Goal: Transaction & Acquisition: Purchase product/service

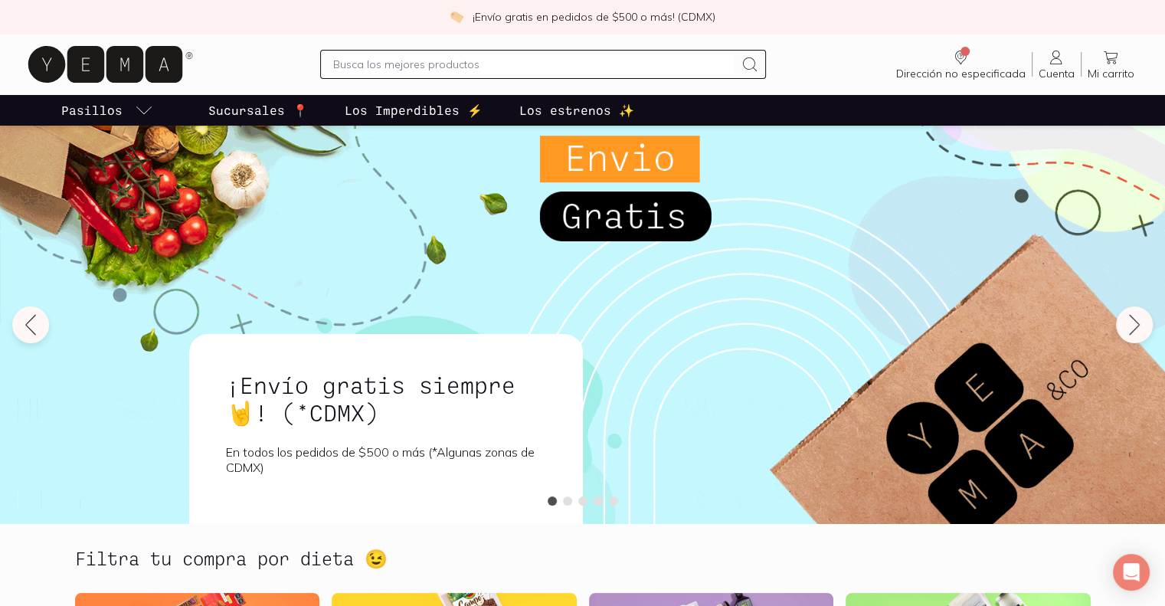
click at [466, 64] on input "text" at bounding box center [534, 64] width 402 height 18
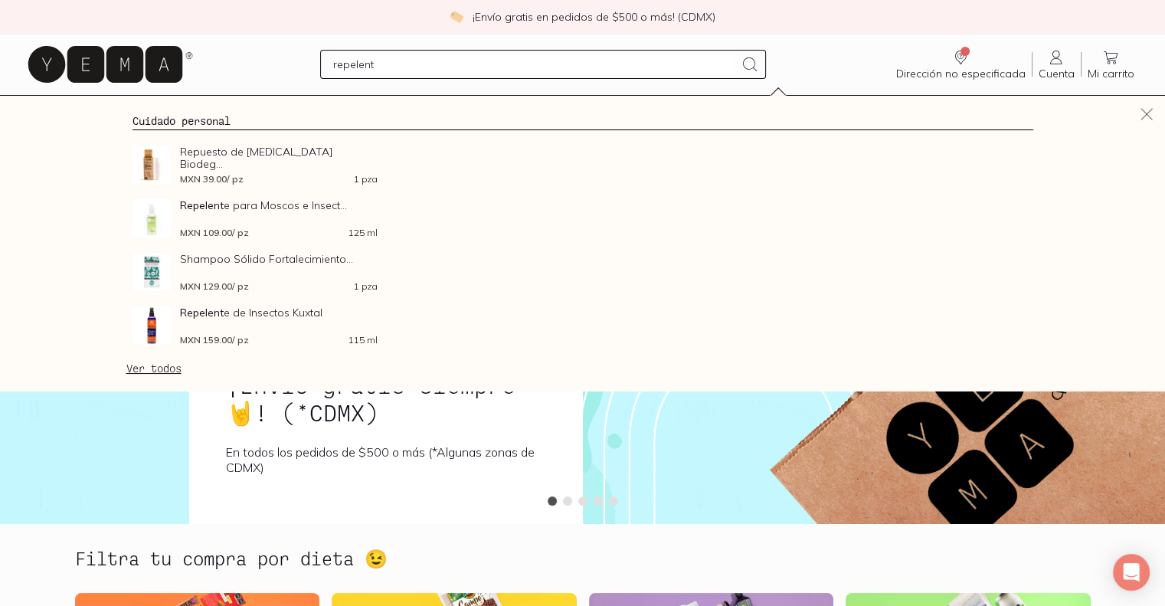
type input "repelente"
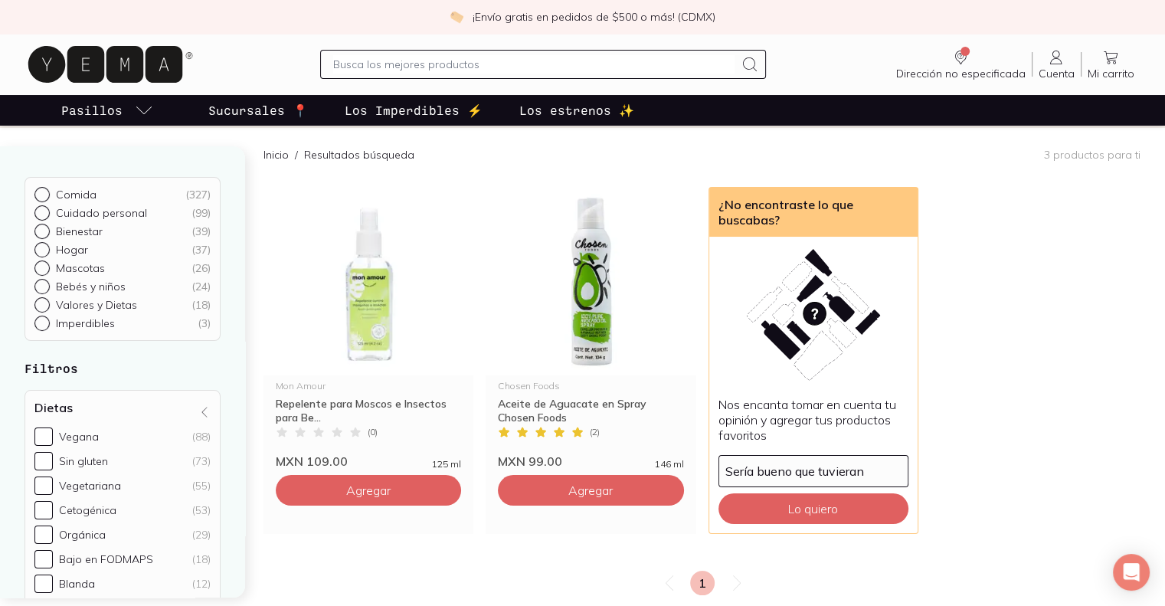
scroll to position [104, 0]
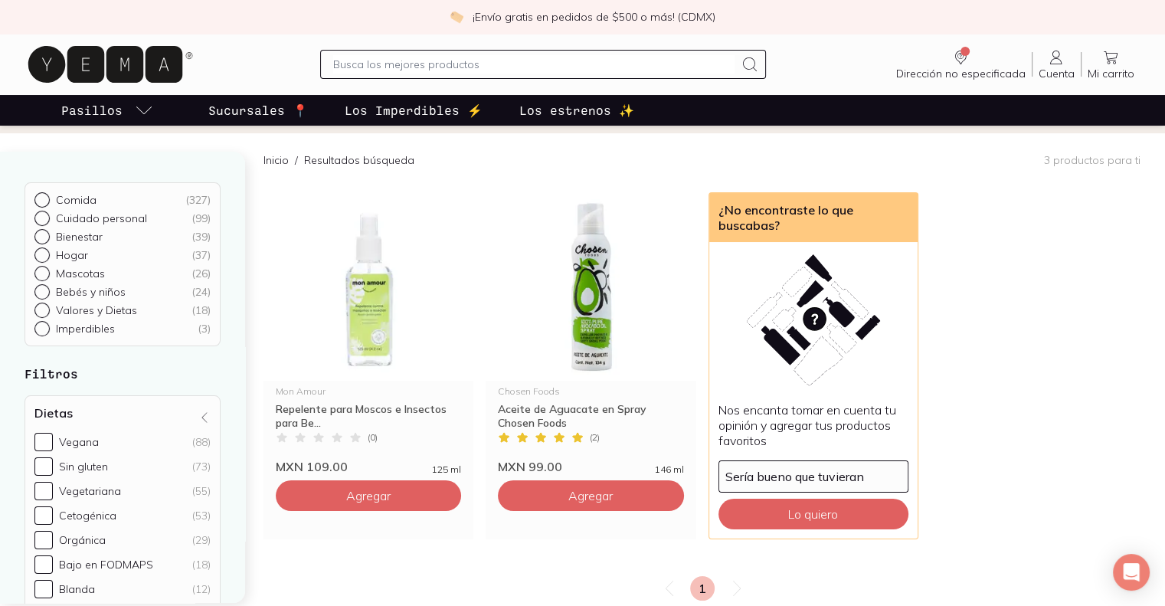
click at [423, 68] on input "text" at bounding box center [534, 64] width 402 height 18
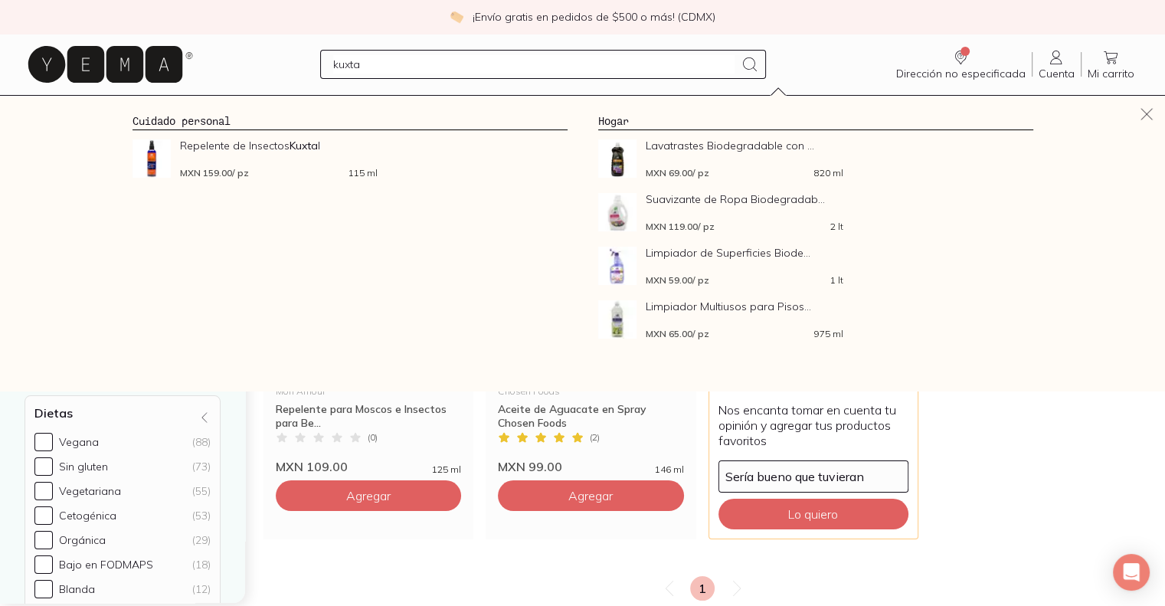
type input "kuxtal"
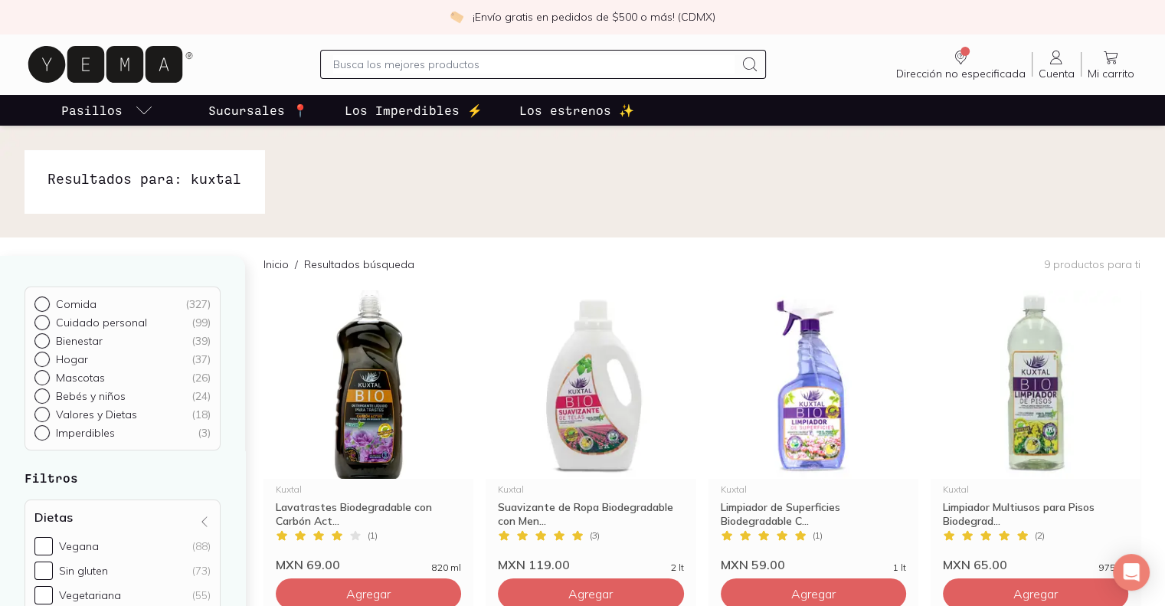
click at [388, 77] on div at bounding box center [543, 64] width 447 height 29
click at [382, 67] on input "text" at bounding box center [534, 64] width 402 height 18
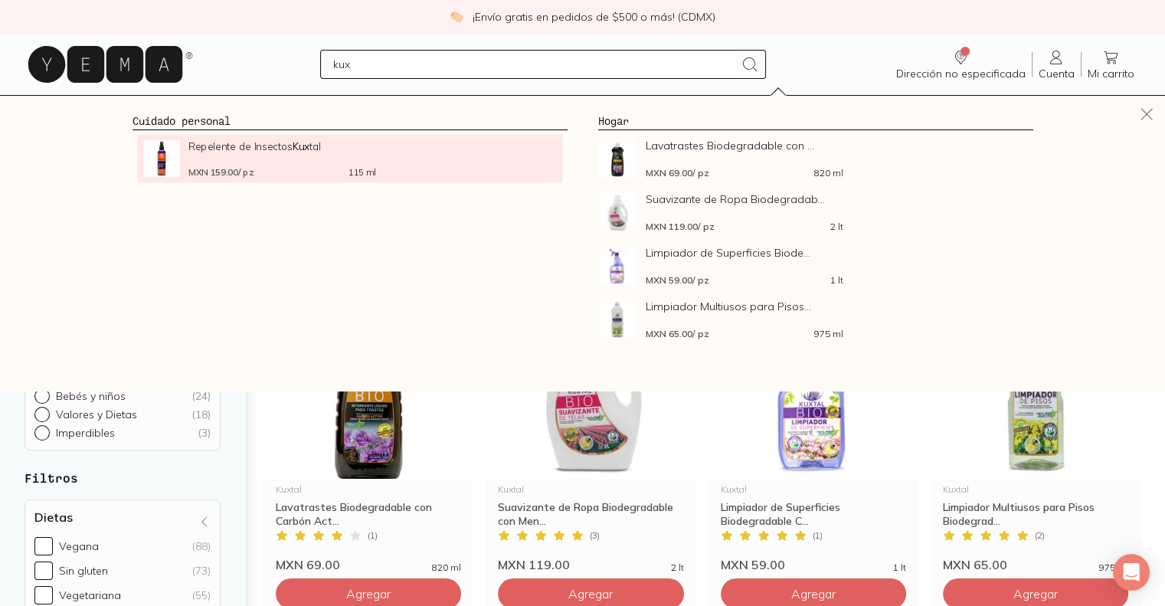
type input "kux"
click at [231, 151] on span "Repelente de Insectos Kux tal" at bounding box center [282, 145] width 188 height 11
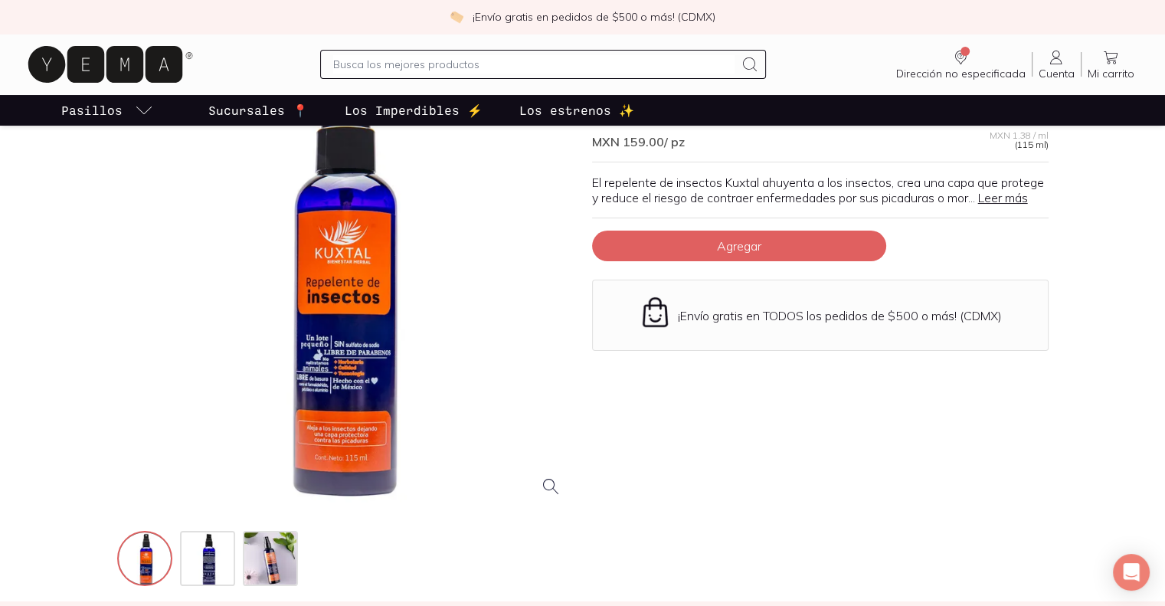
scroll to position [57, 0]
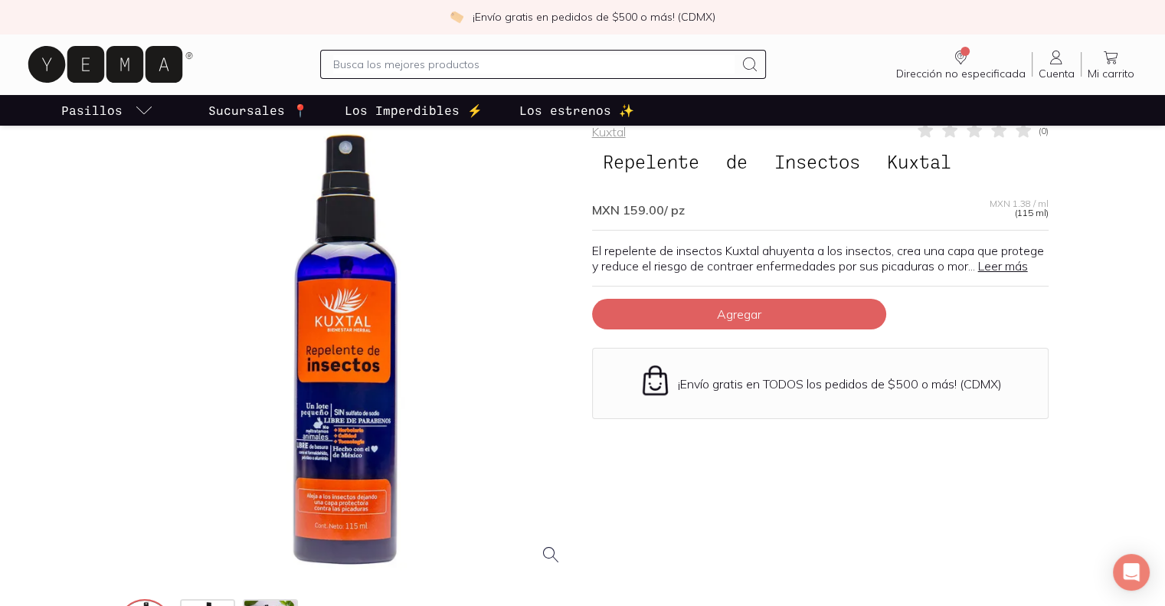
click at [340, 419] on div at bounding box center [345, 349] width 457 height 457
click at [978, 274] on link "Leer más" at bounding box center [1003, 265] width 50 height 15
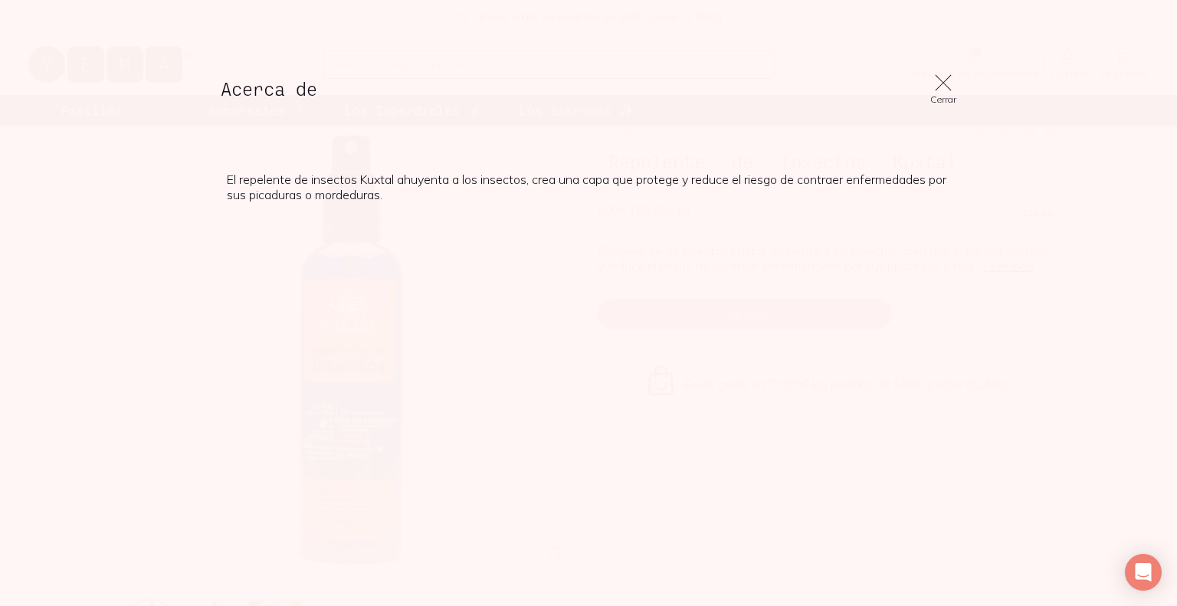
click at [949, 88] on icon at bounding box center [943, 82] width 21 height 21
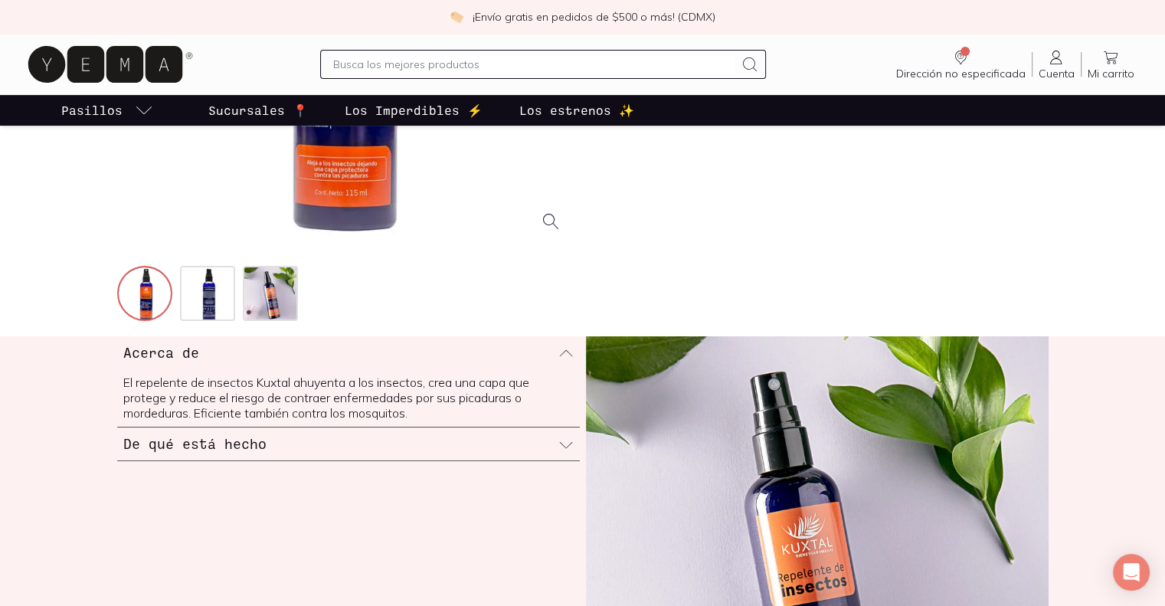
scroll to position [506, 0]
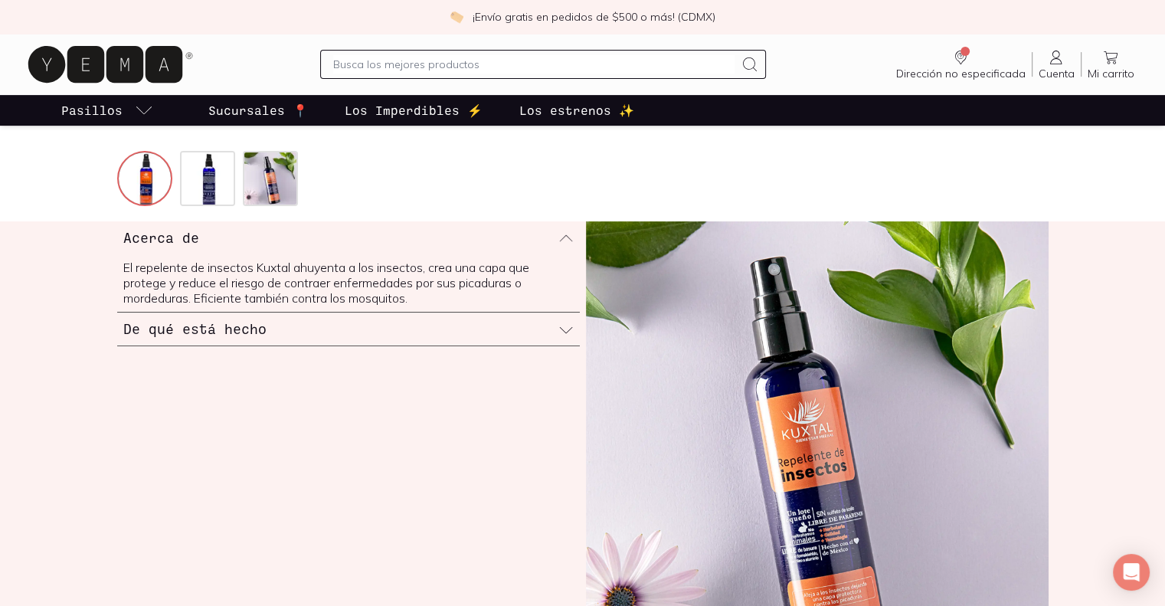
click at [565, 326] on icon at bounding box center [566, 330] width 15 height 15
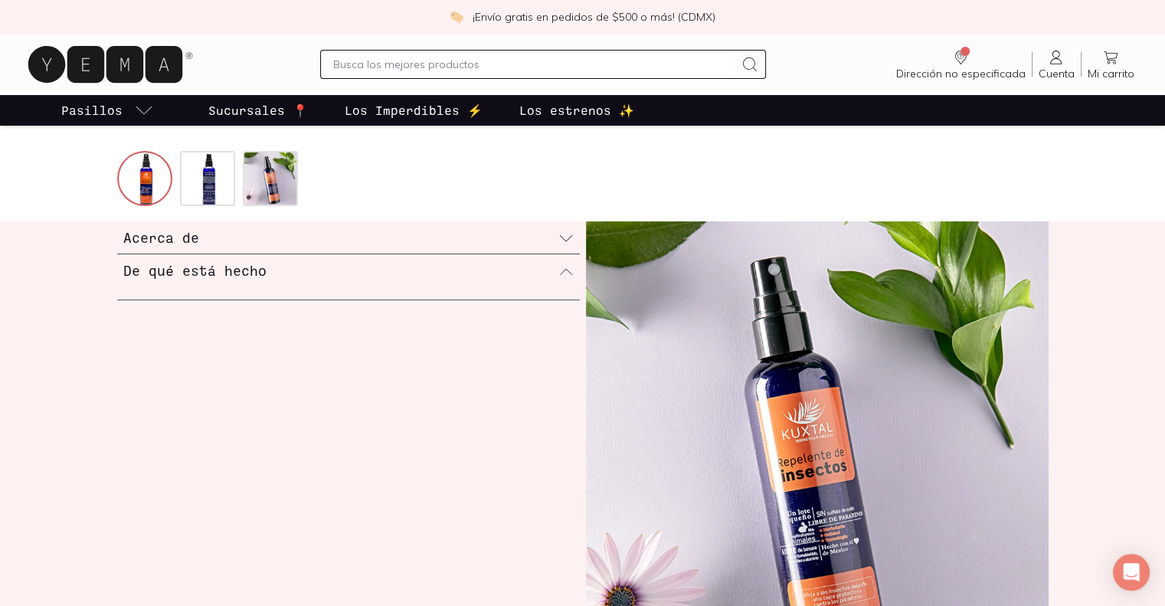
click at [569, 266] on icon at bounding box center [566, 271] width 15 height 15
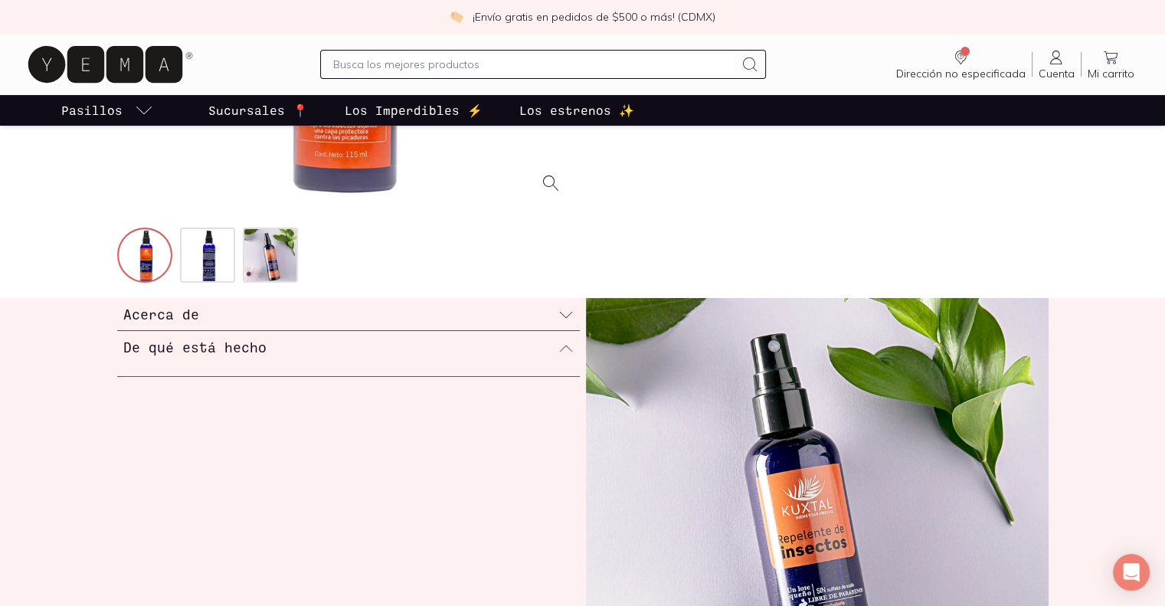
scroll to position [427, 0]
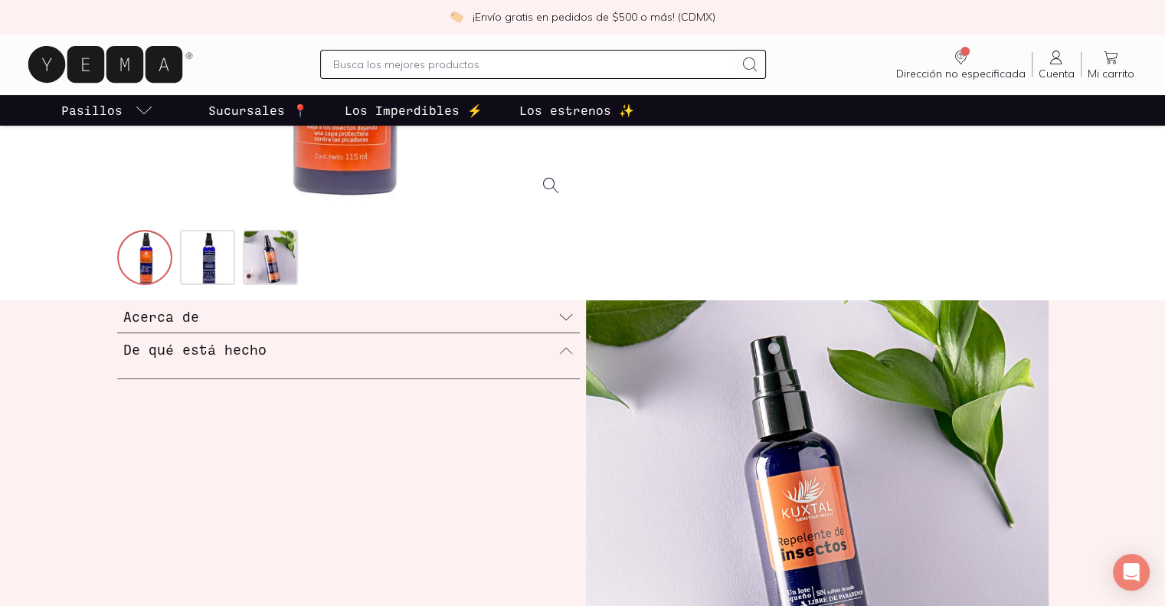
click at [562, 345] on icon at bounding box center [566, 350] width 15 height 15
click at [208, 268] on img at bounding box center [209, 258] width 55 height 55
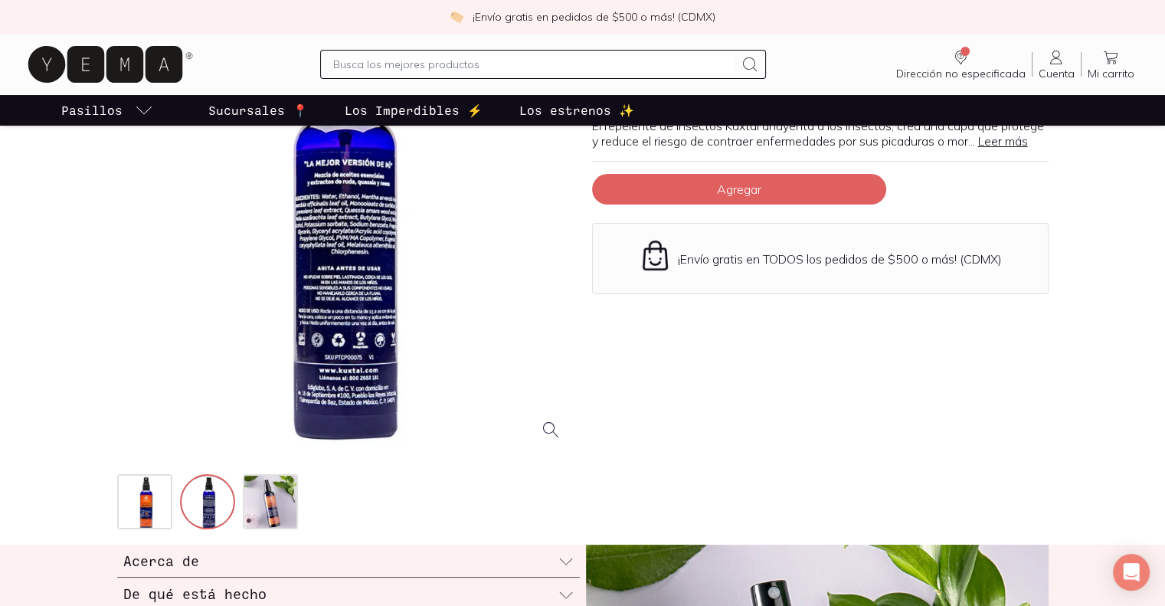
scroll to position [0, 0]
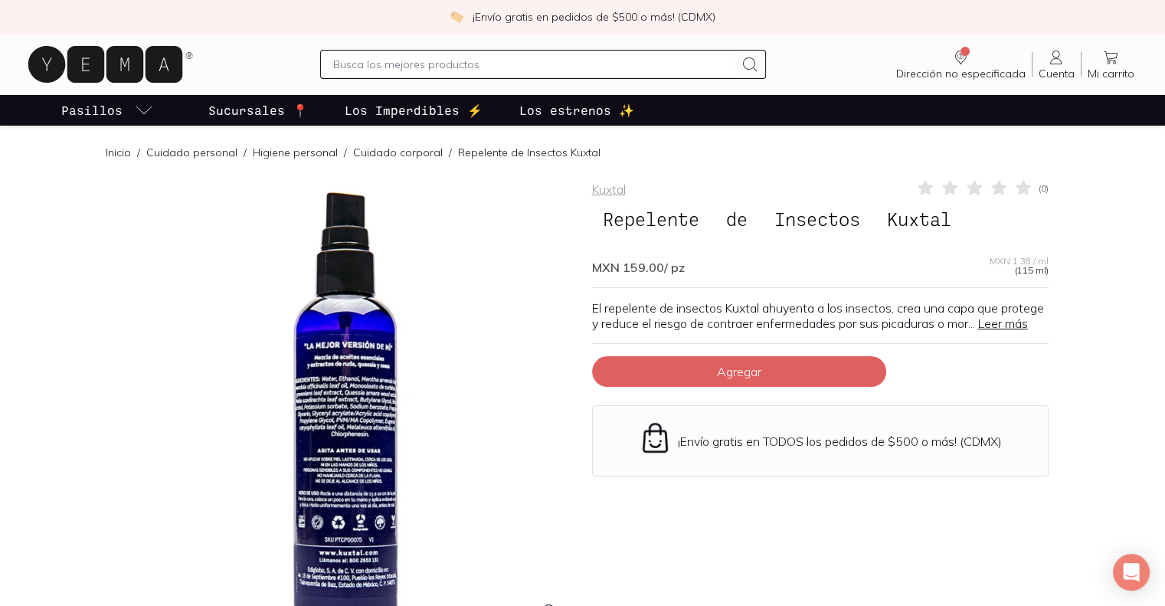
click at [322, 397] on div at bounding box center [345, 407] width 457 height 457
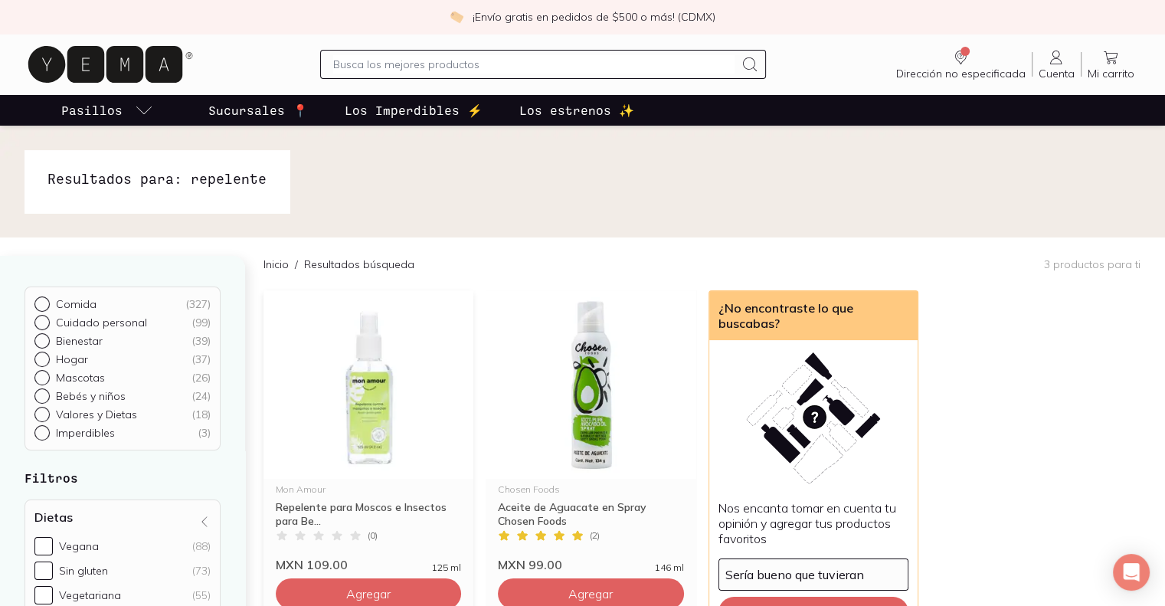
click at [362, 396] on img at bounding box center [369, 384] width 210 height 188
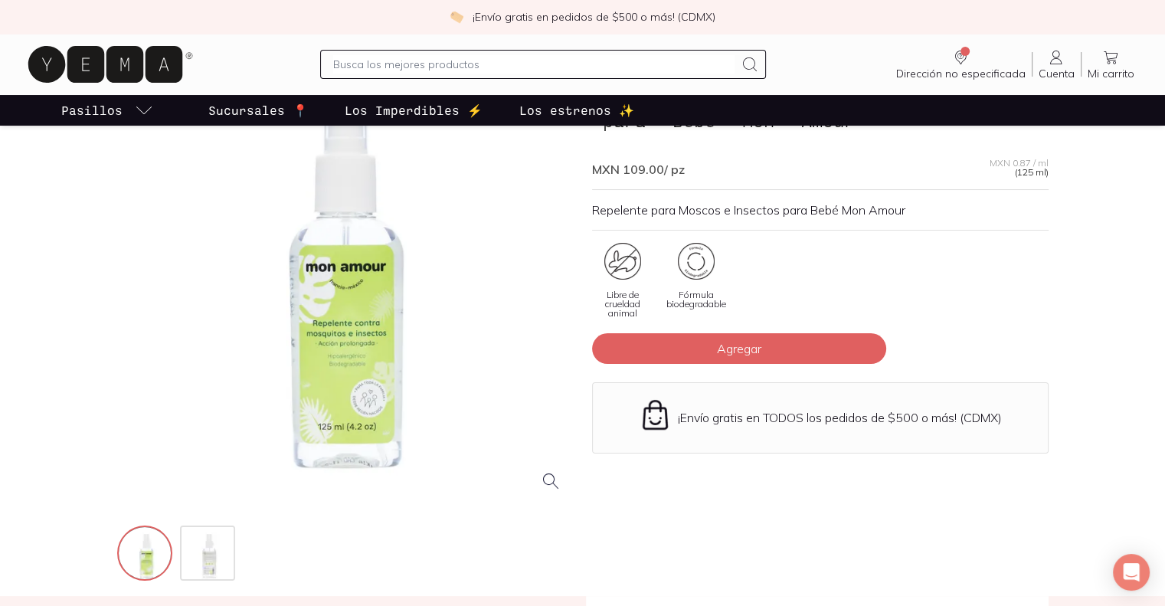
scroll to position [139, 0]
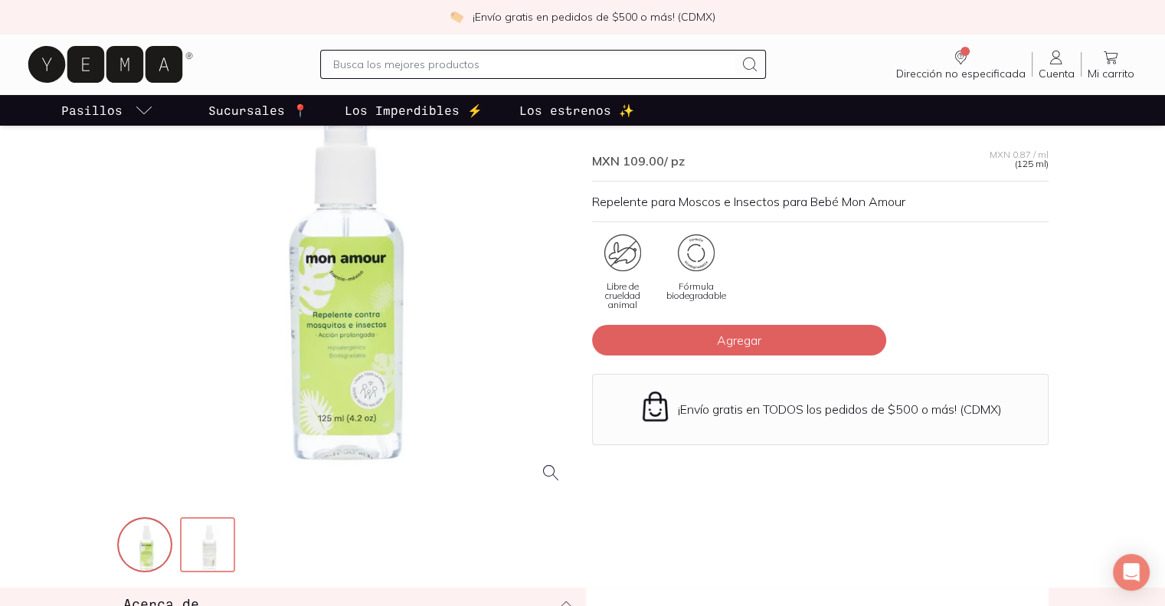
click at [214, 547] on img at bounding box center [209, 546] width 55 height 55
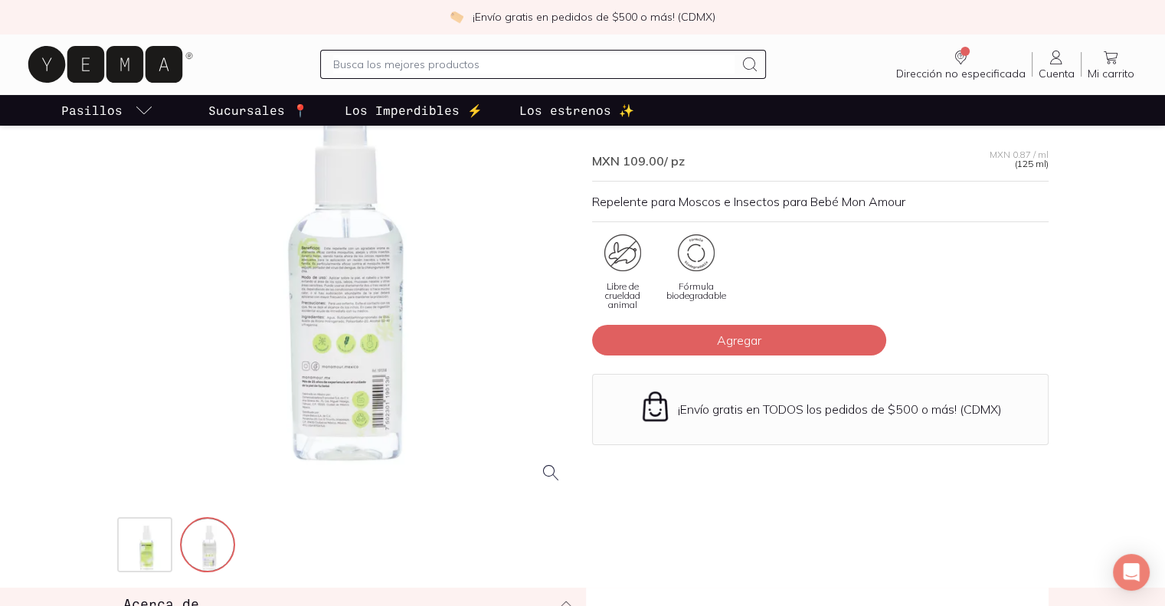
click at [346, 285] on div at bounding box center [345, 267] width 457 height 457
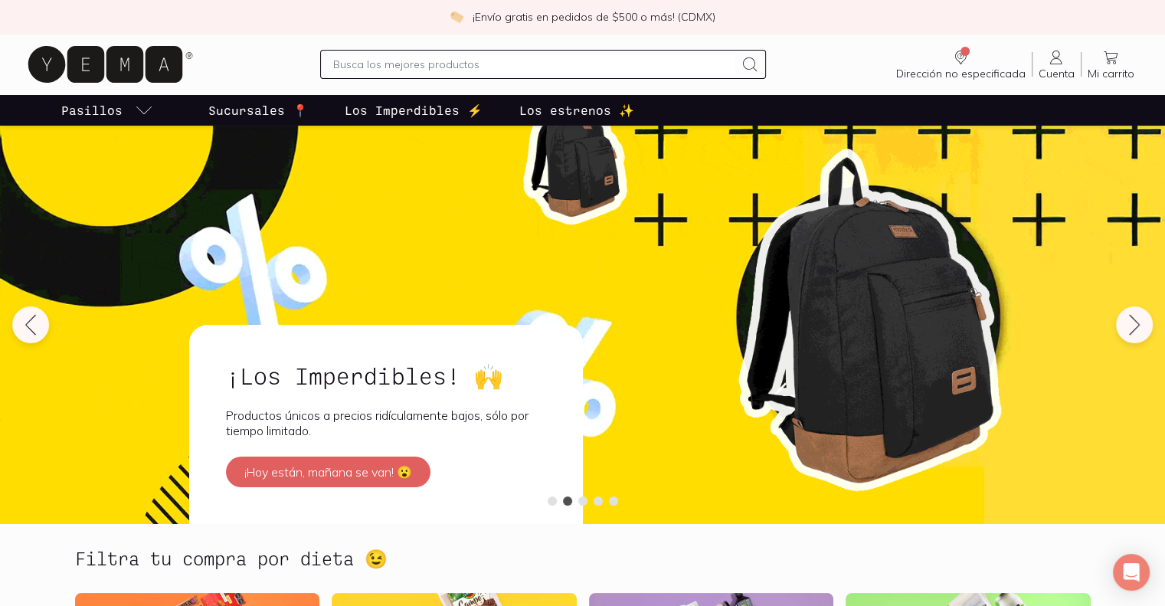
click at [395, 110] on p "Los Imperdibles ⚡️" at bounding box center [414, 110] width 138 height 18
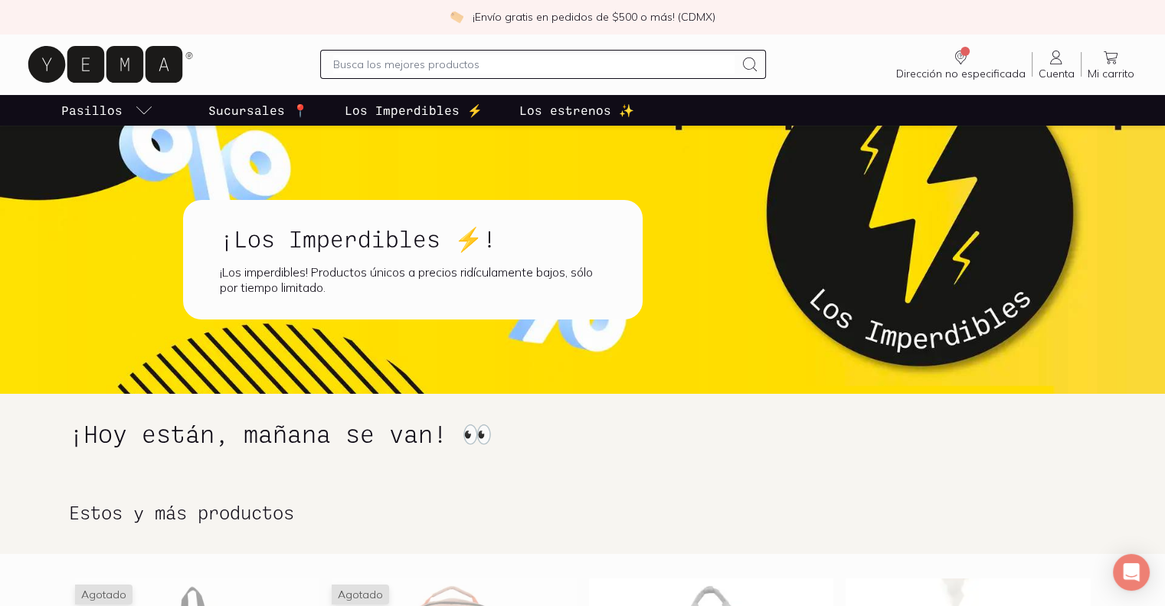
click at [380, 274] on div "¡Los imperdibles! Productos únicos a precios ridículamente bajos, sólo por tiem…" at bounding box center [413, 279] width 386 height 31
click at [398, 63] on input "text" at bounding box center [534, 64] width 402 height 18
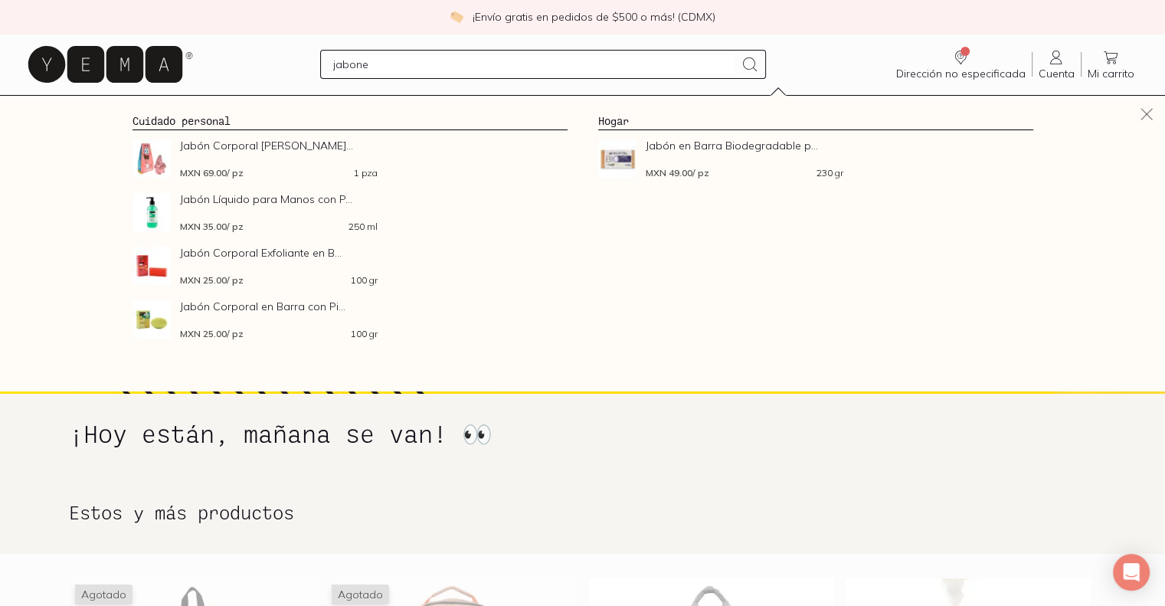
type input "jabones"
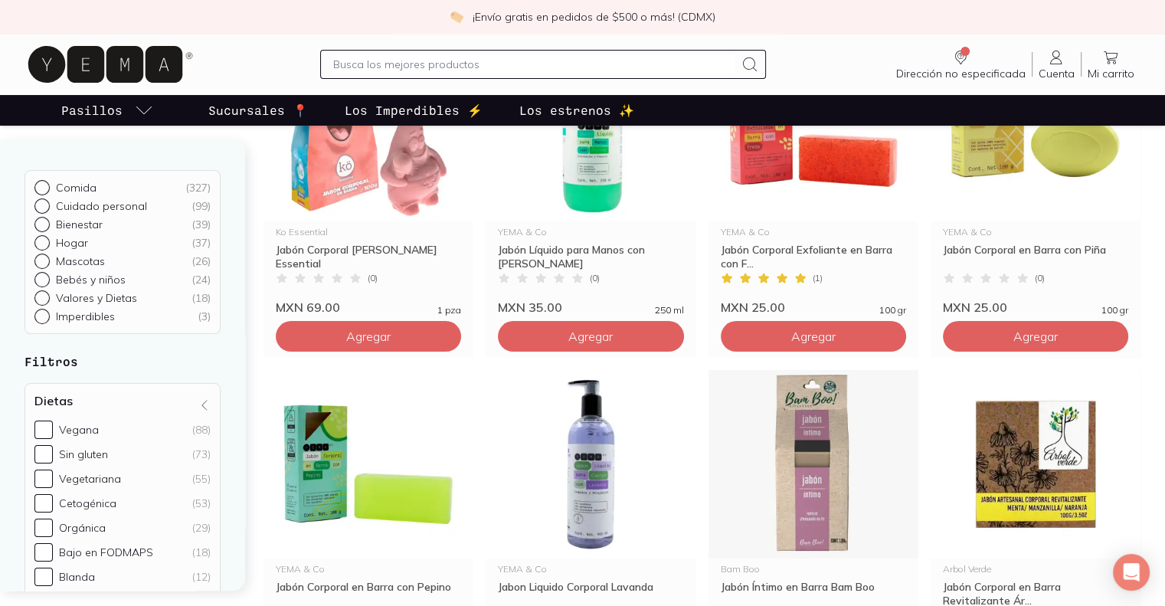
scroll to position [59, 0]
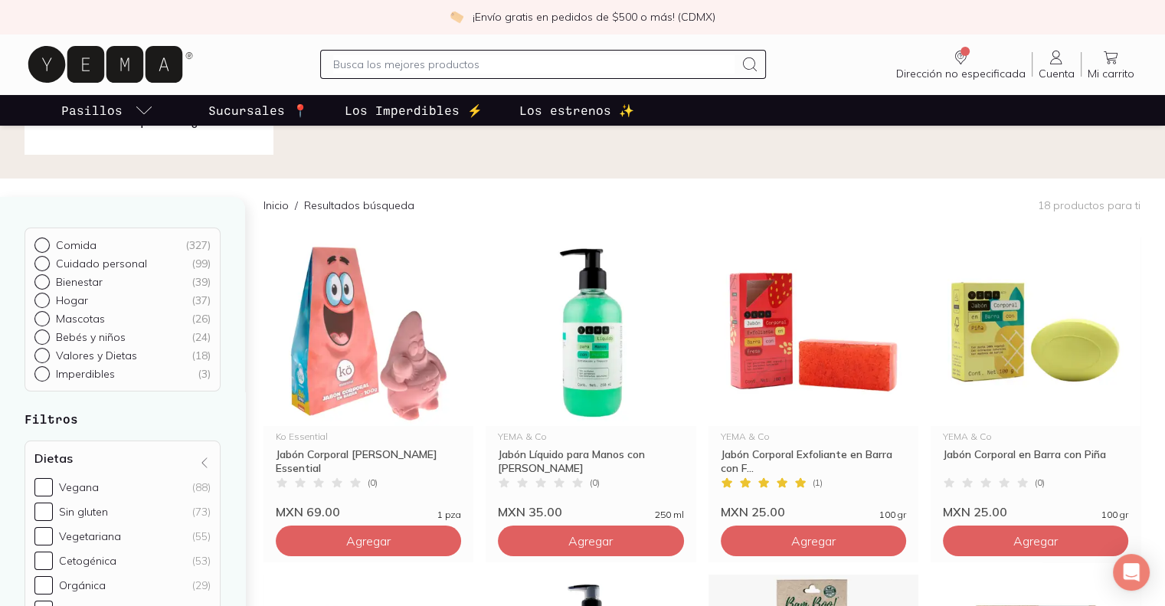
click at [408, 70] on input "text" at bounding box center [534, 64] width 402 height 18
type input "detergente"
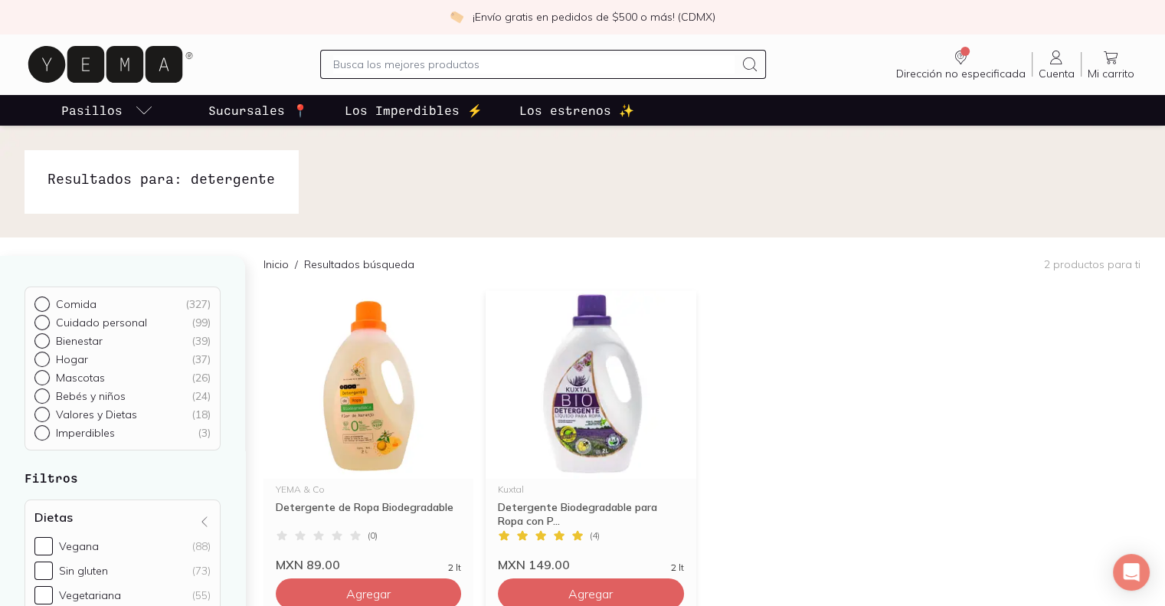
click at [631, 388] on img at bounding box center [591, 384] width 210 height 188
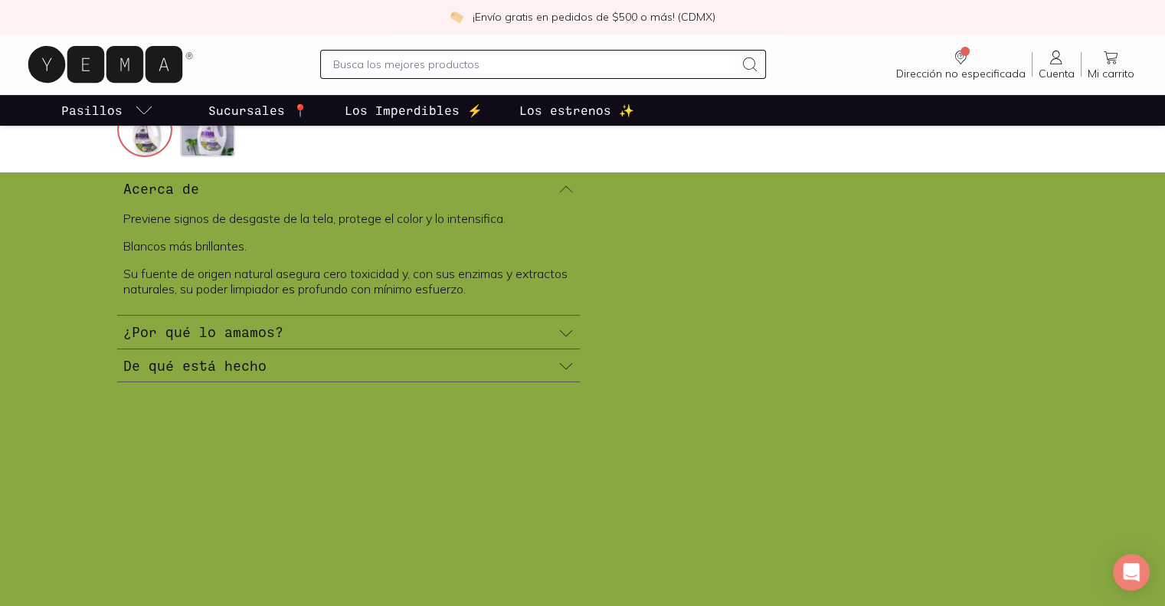
scroll to position [563, 0]
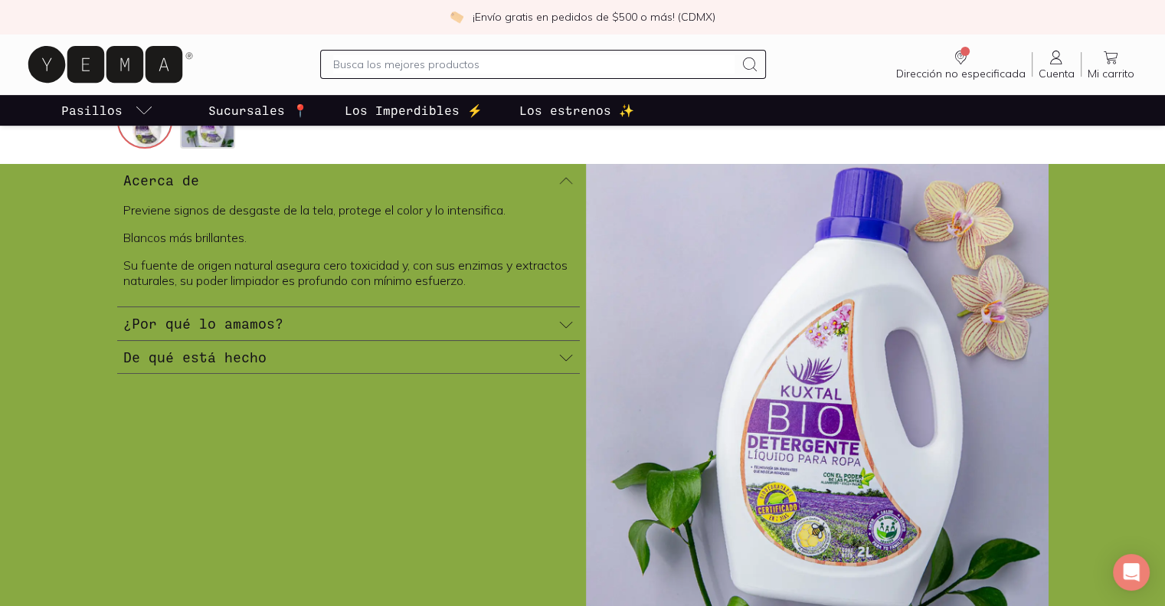
click at [565, 356] on icon at bounding box center [566, 357] width 15 height 15
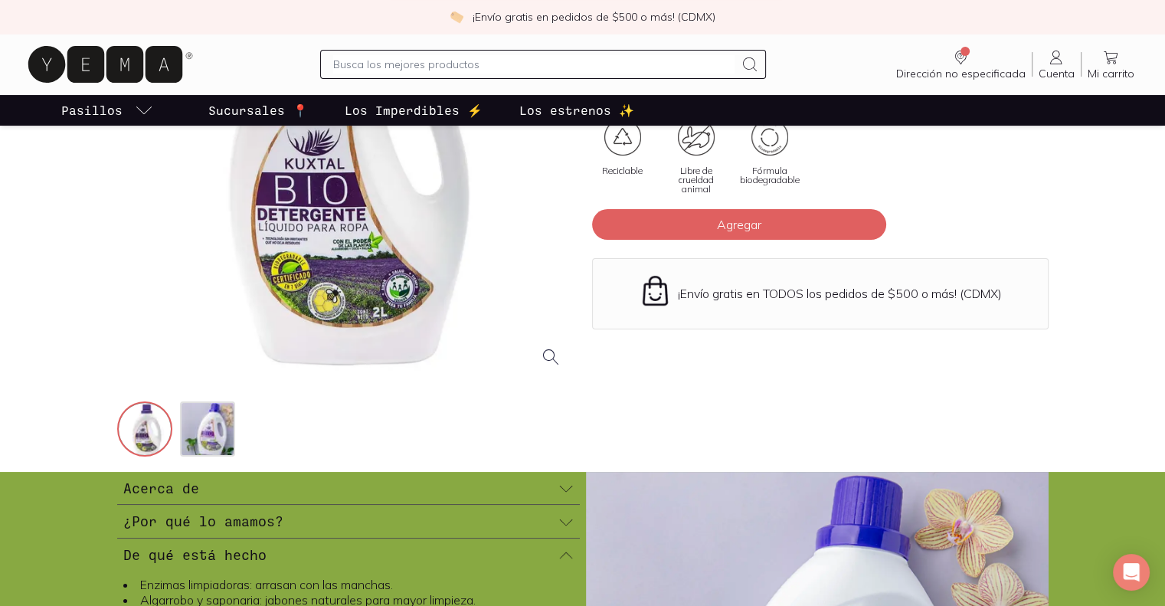
scroll to position [249, 0]
